Goal: Navigation & Orientation: Go to known website

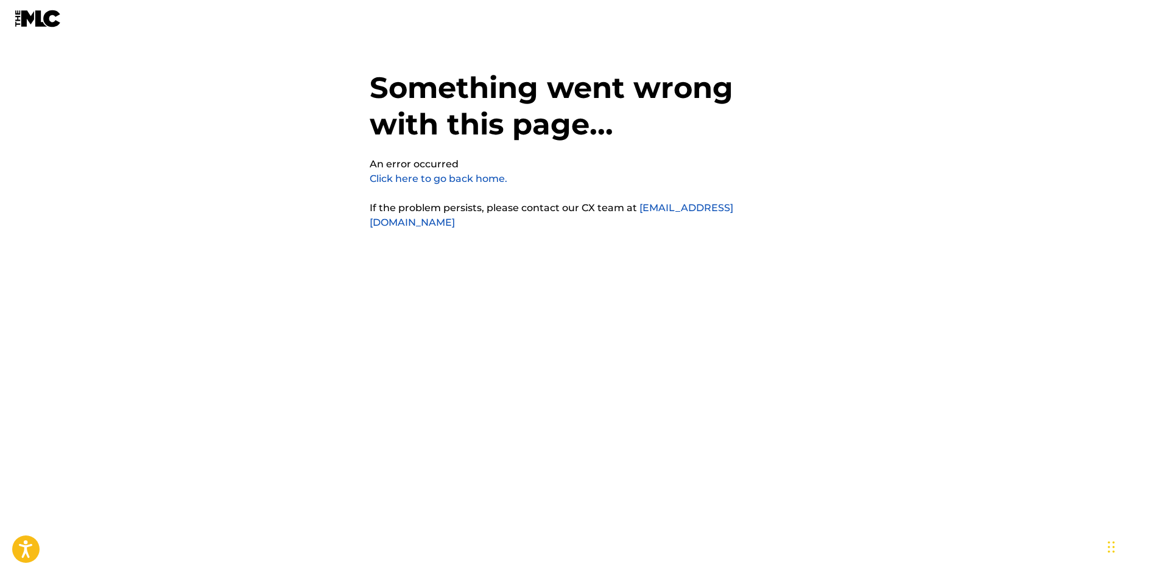
click at [445, 180] on link "Click here to go back home." at bounding box center [439, 179] width 138 height 12
click at [446, 182] on link "Click here to go back home." at bounding box center [439, 179] width 138 height 12
